Goal: Communication & Community: Answer question/provide support

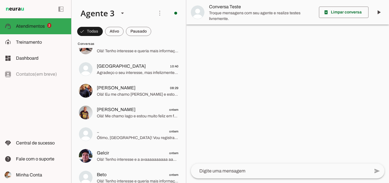
scroll to position [142, 0]
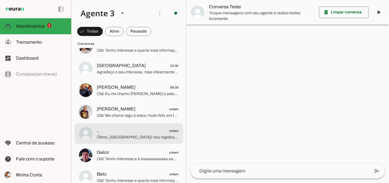
click at [141, 135] on span "Ótimo, [GEOGRAPHIC_DATA]! Vou registrar que você terá alguém maior de idade par…" at bounding box center [138, 137] width 82 height 6
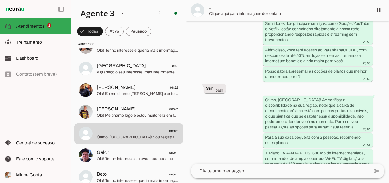
scroll to position [511, 0]
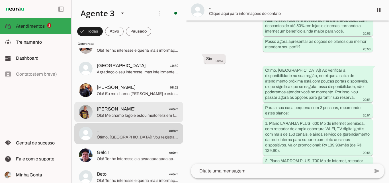
click at [141, 116] on span "Olá! Me chamo Iago e estou muito feliz em falar com você. Sou da ParanhanaNET, …" at bounding box center [138, 116] width 82 height 6
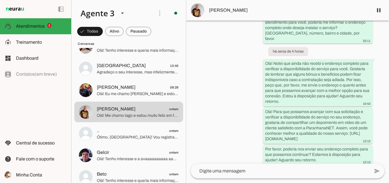
scroll to position [122, 0]
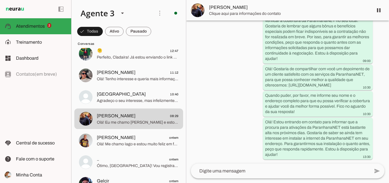
scroll to position [193, 0]
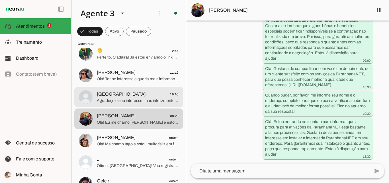
click at [126, 99] on span "Agradeço o seu interesse, mas infelizmente a [GEOGRAPHIC_DATA] atende apenas as…" at bounding box center [138, 101] width 82 height 6
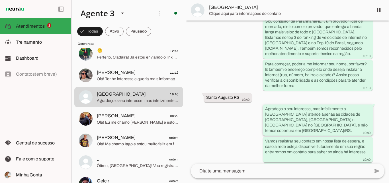
scroll to position [99, 0]
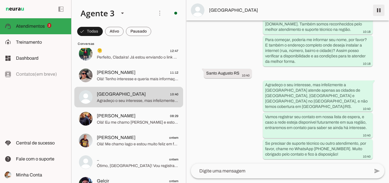
click at [375, 11] on span at bounding box center [379, 10] width 14 height 14
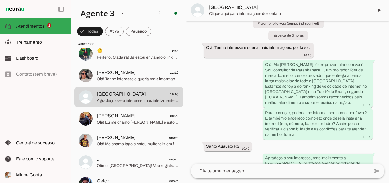
scroll to position [111, 0]
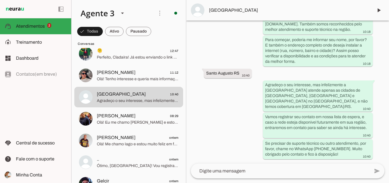
click at [231, 17] on md-item "[GEOGRAPHIC_DATA]" at bounding box center [287, 10] width 203 height 21
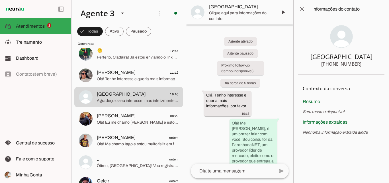
click at [334, 64] on div "[PHONE_NUMBER]" at bounding box center [341, 63] width 40 height 7
drag, startPoint x: 332, startPoint y: 64, endPoint x: 366, endPoint y: 65, distance: 33.9
click at [366, 65] on section "[GEOGRAPHIC_DATA] [PHONE_NUMBER]" at bounding box center [341, 46] width 86 height 56
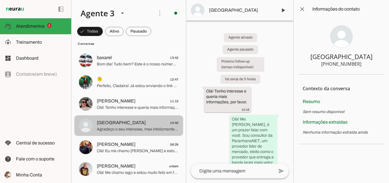
scroll to position [57, 0]
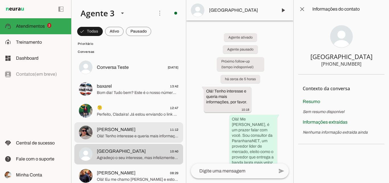
click at [151, 134] on span "Olá! Tenho interesse e queria mais informações, por favor." at bounding box center [138, 136] width 82 height 6
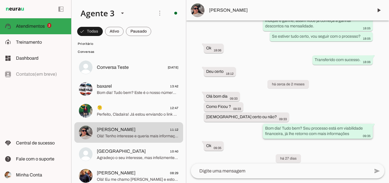
scroll to position [1983, 0]
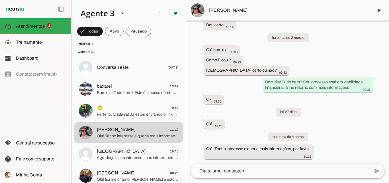
click at [311, 9] on span "[PERSON_NAME]" at bounding box center [289, 10] width 160 height 7
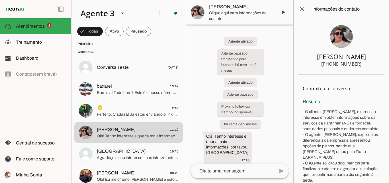
drag, startPoint x: 331, startPoint y: 61, endPoint x: 364, endPoint y: 64, distance: 32.9
click at [364, 64] on section "[PERSON_NAME] [PHONE_NUMBER]" at bounding box center [341, 46] width 86 height 56
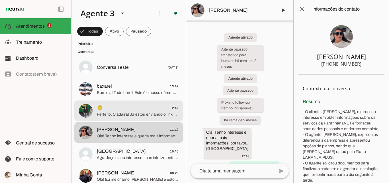
click at [136, 114] on span "Perfeito, Cladaíra! Já estou enviando o link para você baixar o aplicativo Para…" at bounding box center [138, 114] width 82 height 6
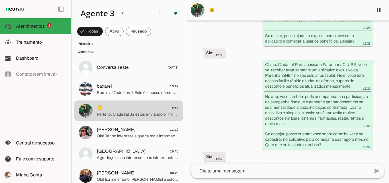
scroll to position [773, 0]
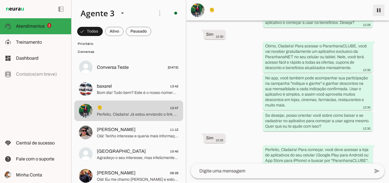
click at [377, 9] on span at bounding box center [379, 10] width 14 height 14
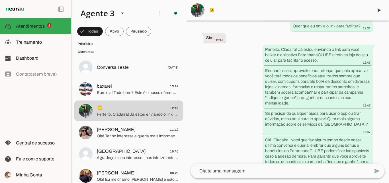
scroll to position [1107, 0]
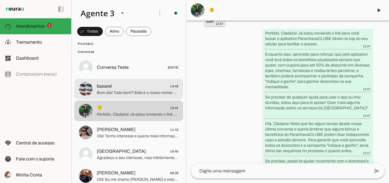
click at [138, 93] on span "Bom dia! Tudo bem? Este é o nosso número comercial. Para atendimentos referente…" at bounding box center [138, 93] width 82 height 6
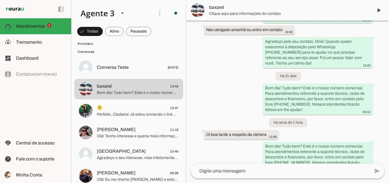
scroll to position [678, 0]
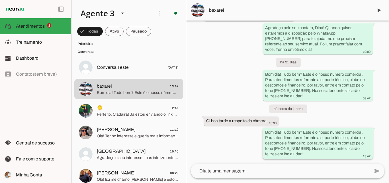
drag, startPoint x: 262, startPoint y: 132, endPoint x: 291, endPoint y: 153, distance: 36.7
click at [291, 153] on whatsapp-message-bubble "Bom dia! Tudo bem? Este é o nosso número comercial. Para atendimentos referente…" at bounding box center [318, 143] width 110 height 31
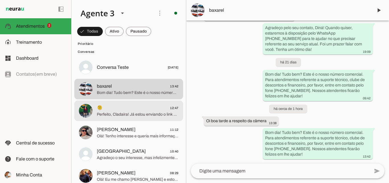
drag, startPoint x: 143, startPoint y: 116, endPoint x: 160, endPoint y: 117, distance: 17.7
click at [143, 116] on span "Perfeito, Cladaíra! Já estou enviando o link para você baixar o aplicativo Para…" at bounding box center [138, 114] width 82 height 6
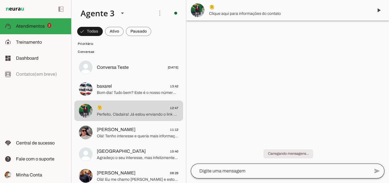
click at [231, 174] on div at bounding box center [280, 170] width 179 height 15
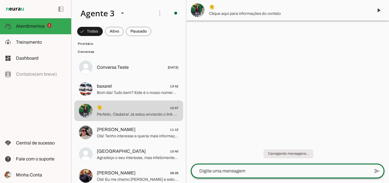
type textarea "Bom dia! Tudo bem? Este é o nosso número comercial. Para atendimentos referente…"
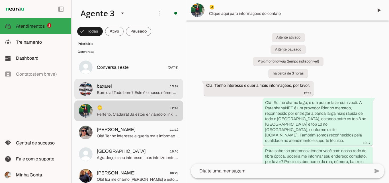
click at [136, 89] on span "baxarel 13:42" at bounding box center [138, 86] width 82 height 7
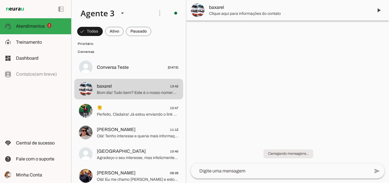
click at [287, 11] on span "Clique aqui para informações do contato" at bounding box center [289, 14] width 160 height 6
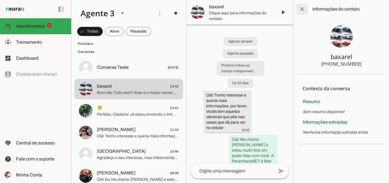
click at [304, 7] on span at bounding box center [302, 9] width 14 height 14
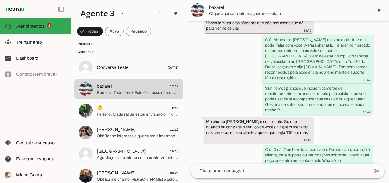
scroll to position [79, 0]
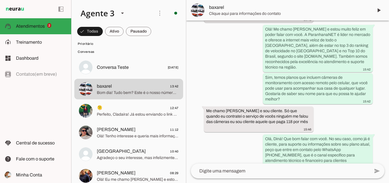
click at [268, 4] on md-item "baxarel" at bounding box center [287, 10] width 203 height 21
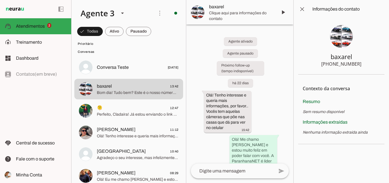
drag, startPoint x: 335, startPoint y: 63, endPoint x: 365, endPoint y: 66, distance: 30.6
click at [366, 66] on section "baxarel [PHONE_NUMBER]" at bounding box center [341, 46] width 86 height 56
drag, startPoint x: 333, startPoint y: 62, endPoint x: 367, endPoint y: 65, distance: 34.6
click at [367, 65] on section "baxarel [PHONE_NUMBER]" at bounding box center [341, 46] width 86 height 56
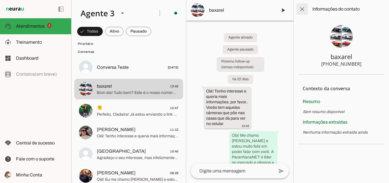
click at [305, 8] on span at bounding box center [302, 9] width 14 height 14
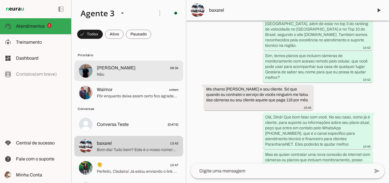
click at [88, 75] on img at bounding box center [86, 71] width 14 height 14
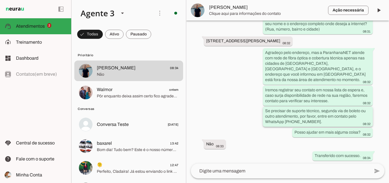
scroll to position [144, 0]
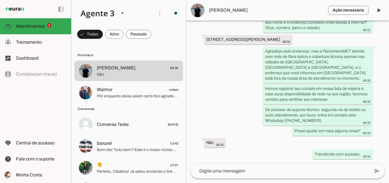
click at [264, 15] on md-item "Ação necessária O Agente detectou que uma ação humana é necessária, resolva a q…" at bounding box center [287, 10] width 203 height 21
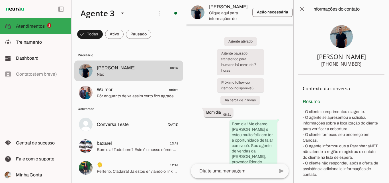
drag, startPoint x: 330, startPoint y: 64, endPoint x: 358, endPoint y: 64, distance: 27.6
click at [358, 64] on section "[PERSON_NAME] [PHONE_NUMBER]" at bounding box center [341, 46] width 86 height 56
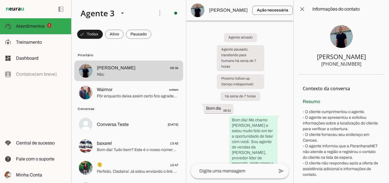
click at [296, 11] on span at bounding box center [303, 10] width 14 height 14
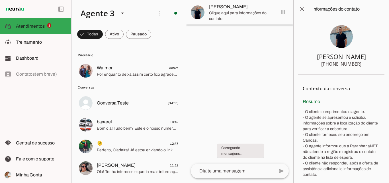
click at [283, 13] on md-item "[PERSON_NAME]" at bounding box center [239, 12] width 107 height 25
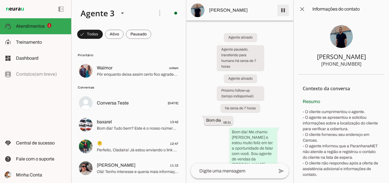
click at [285, 9] on span at bounding box center [283, 10] width 14 height 14
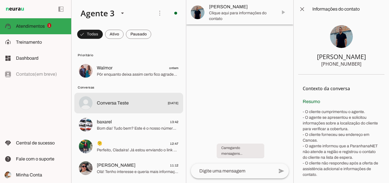
click at [126, 72] on span "Pôr enquanto deixa assim certo fico agradecido pela atenção muito obrigado" at bounding box center [138, 75] width 82 height 6
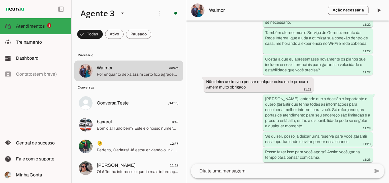
scroll to position [1202, 0]
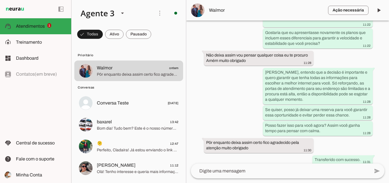
click at [226, 13] on span "Walmor" at bounding box center [266, 10] width 115 height 7
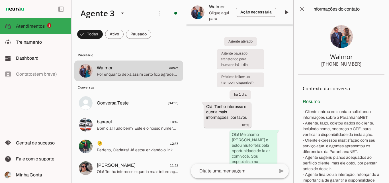
drag, startPoint x: 331, startPoint y: 64, endPoint x: 304, endPoint y: 68, distance: 27.4
click at [362, 65] on section "Walmor [PHONE_NUMBER]" at bounding box center [341, 46] width 86 height 56
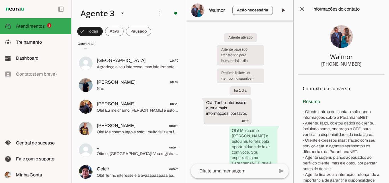
scroll to position [122, 0]
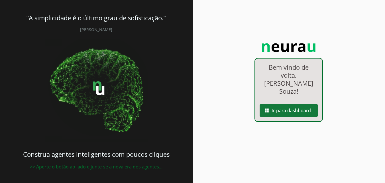
click at [308, 104] on span at bounding box center [289, 110] width 58 height 14
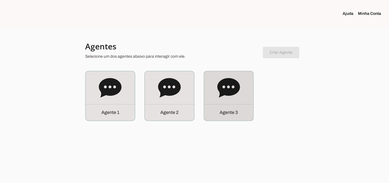
click at [219, 103] on div "Agente 3" at bounding box center [228, 95] width 49 height 49
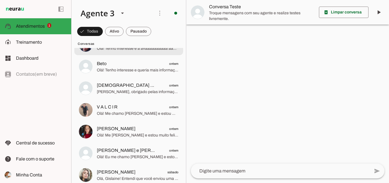
scroll to position [256, 0]
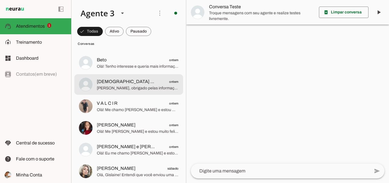
click at [158, 87] on span "[PERSON_NAME], obrigado pelas informações! A ParanhanaNET atende com rede de fi…" at bounding box center [138, 88] width 82 height 6
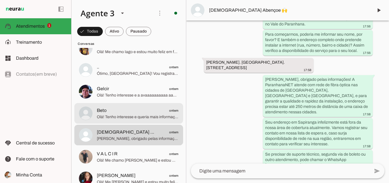
scroll to position [199, 0]
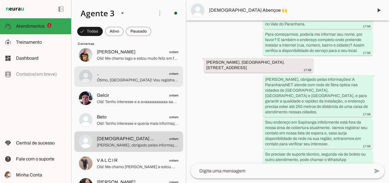
click at [156, 81] on span "Ótimo, [GEOGRAPHIC_DATA]! Vou registrar que você terá alguém maior de idade par…" at bounding box center [138, 80] width 82 height 6
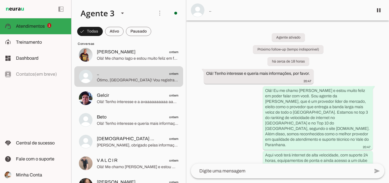
click at [275, 13] on span ".." at bounding box center [289, 10] width 160 height 7
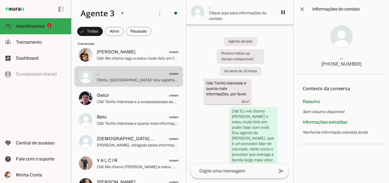
drag, startPoint x: 333, startPoint y: 64, endPoint x: 368, endPoint y: 64, distance: 34.8
click at [368, 64] on section ".. +55 5197964985" at bounding box center [341, 46] width 86 height 56
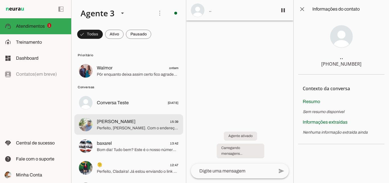
click at [125, 123] on span "Flavio 15:39" at bounding box center [138, 121] width 82 height 7
